Goal: Task Accomplishment & Management: Complete application form

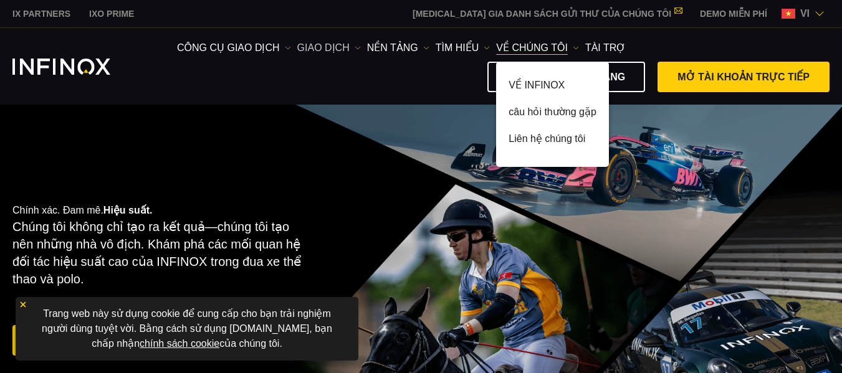
click at [352, 52] on link "GIAO DỊCH" at bounding box center [329, 48] width 64 height 15
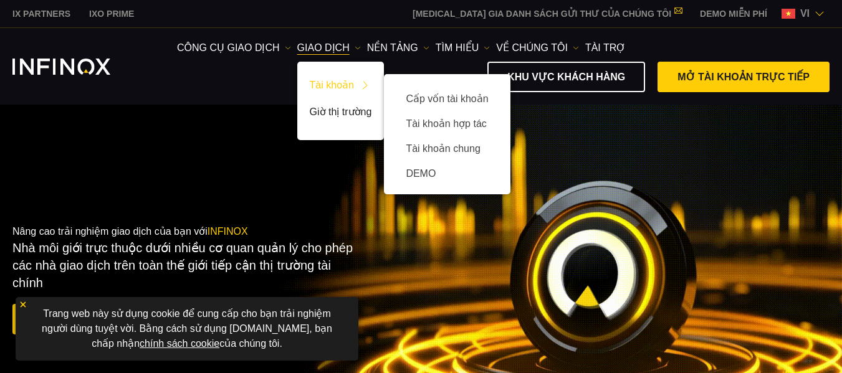
click at [343, 90] on link "Tài khoản" at bounding box center [340, 87] width 87 height 27
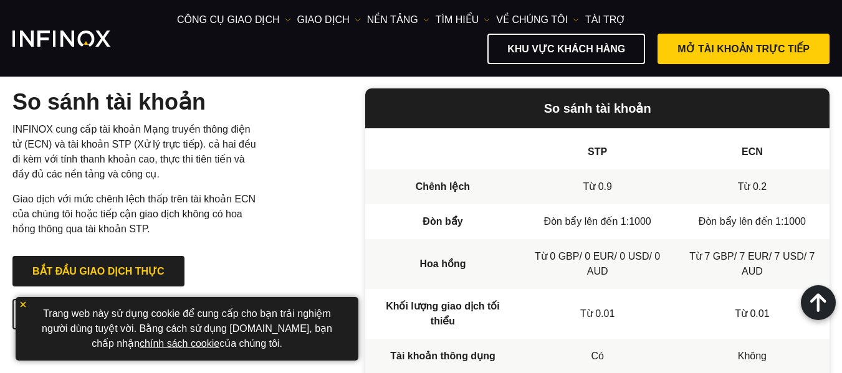
click at [20, 305] on img at bounding box center [23, 304] width 9 height 9
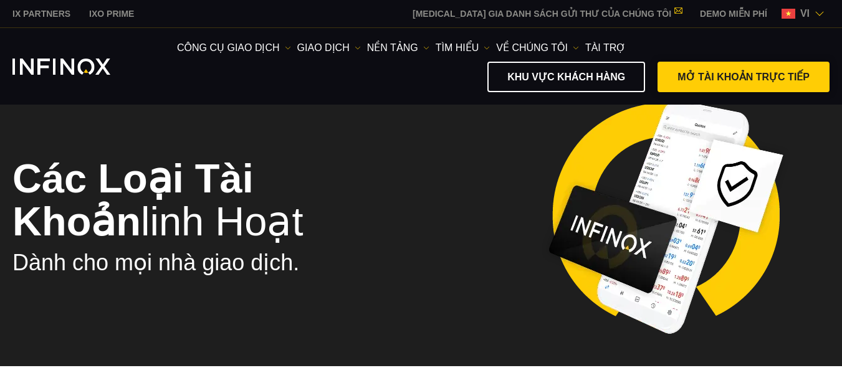
click at [744, 77] on span at bounding box center [744, 77] width 0 height 0
